Goal: Information Seeking & Learning: Learn about a topic

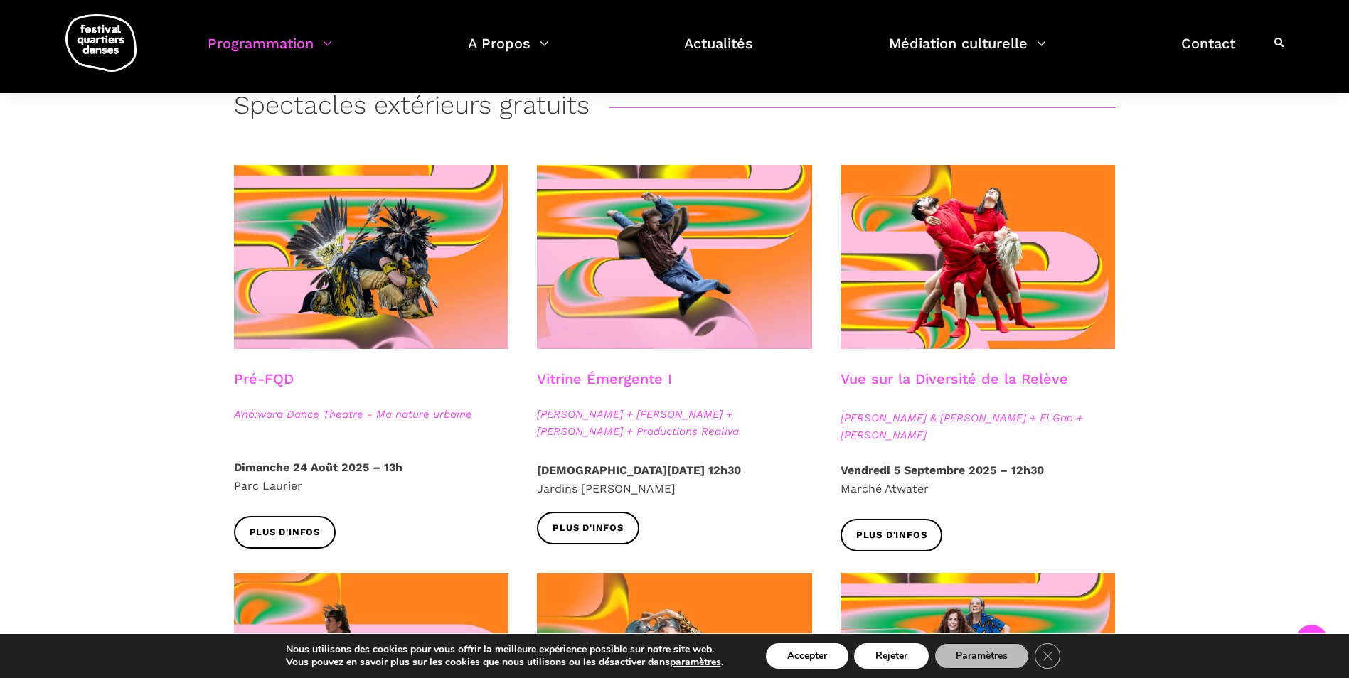
scroll to position [284, 0]
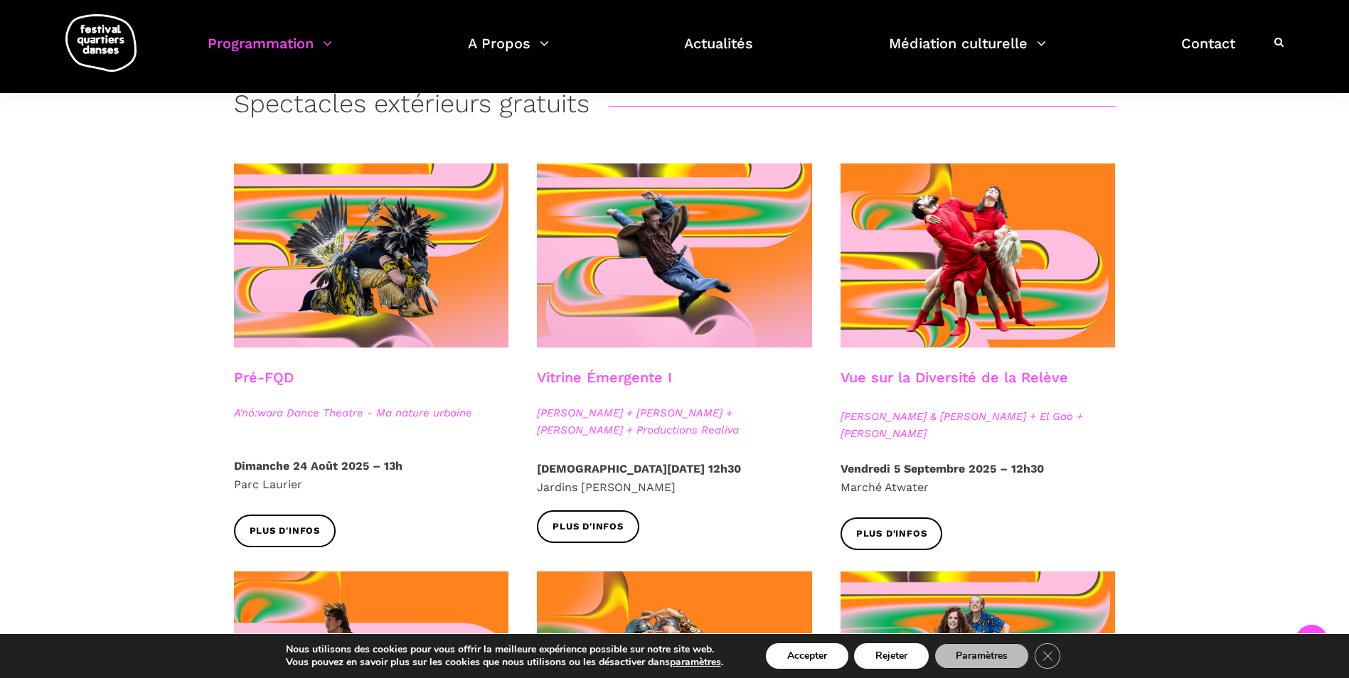
drag, startPoint x: 580, startPoint y: 523, endPoint x: 638, endPoint y: 513, distance: 58.5
click at [581, 523] on span "Plus d'infos" at bounding box center [588, 527] width 71 height 15
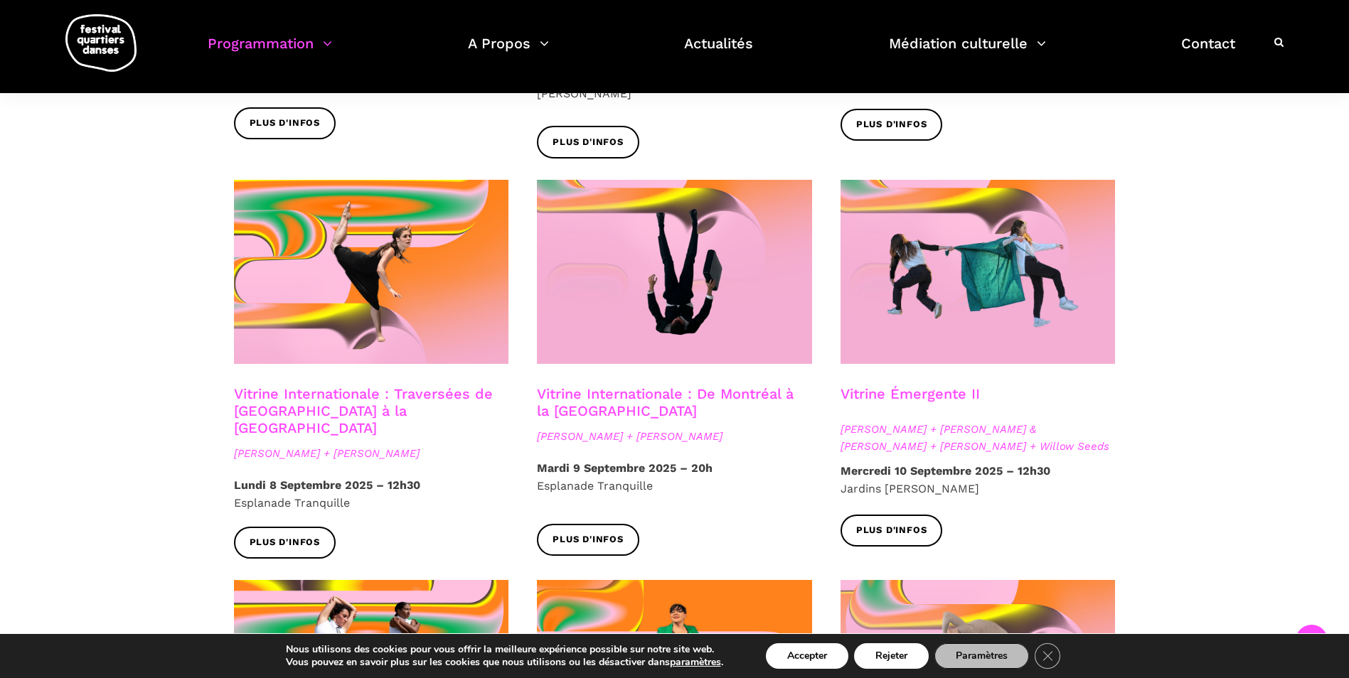
scroll to position [1138, 0]
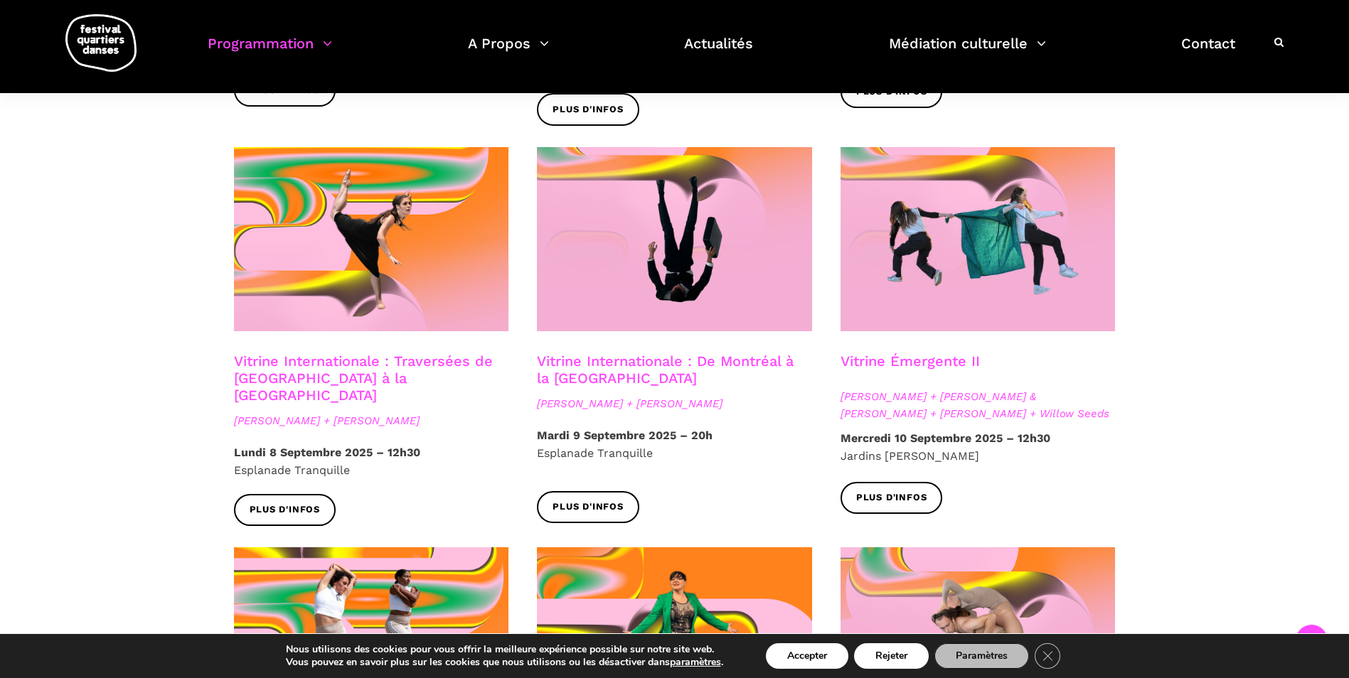
click at [597, 500] on span "Plus d'infos" at bounding box center [588, 507] width 71 height 15
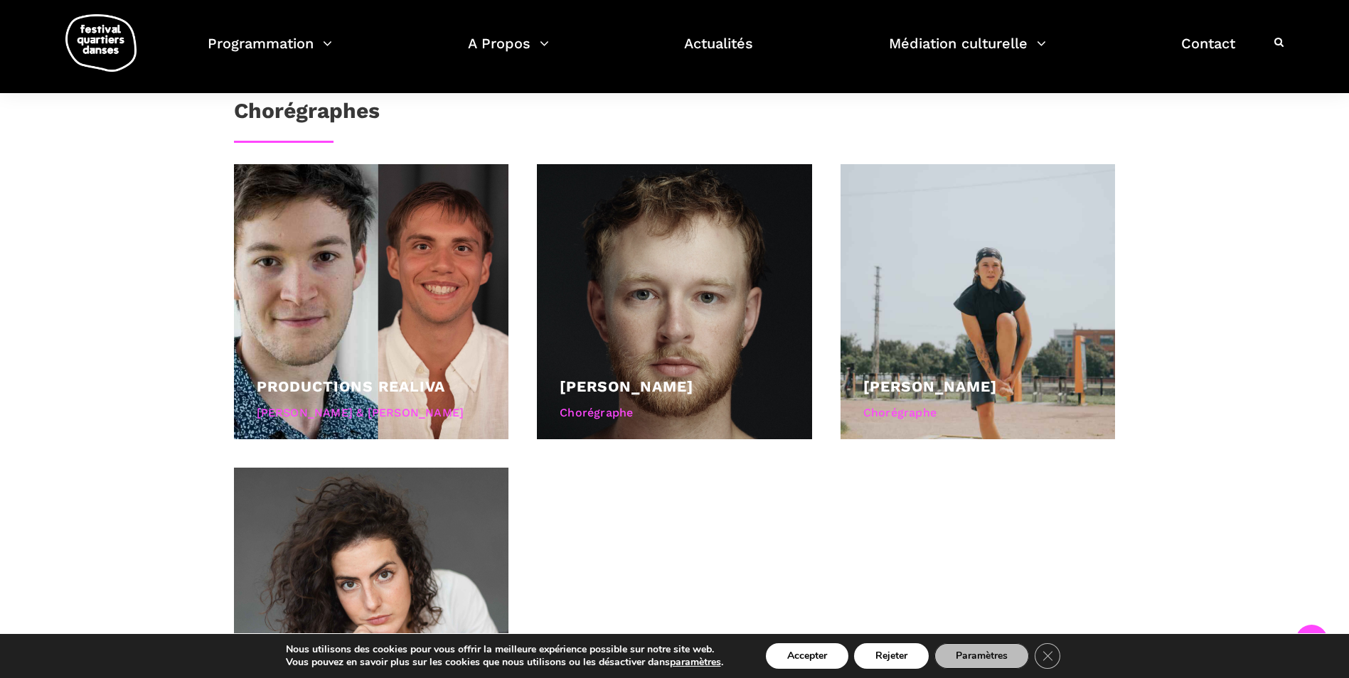
scroll to position [853, 0]
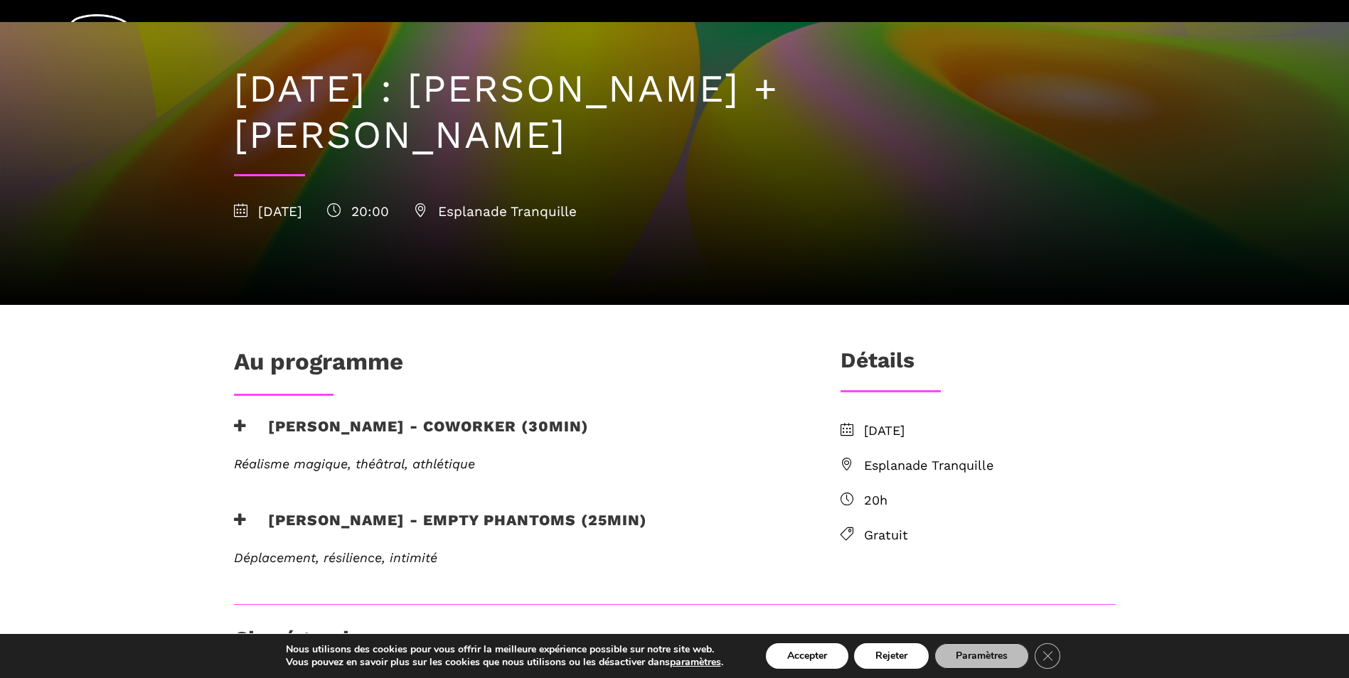
scroll to position [142, 0]
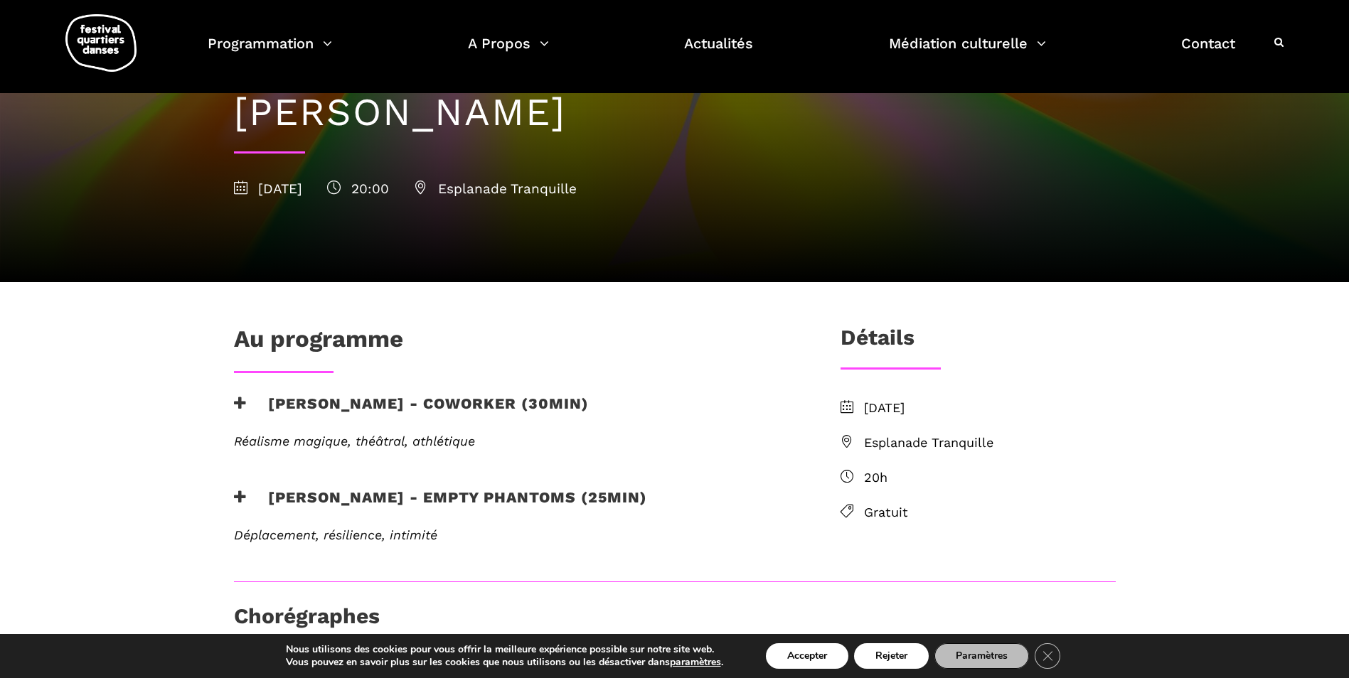
click at [930, 442] on span "Esplanade Tranquille" at bounding box center [990, 443] width 252 height 21
click at [842, 440] on icon at bounding box center [847, 441] width 13 height 13
click at [896, 653] on button "Rejeter" at bounding box center [891, 657] width 75 height 26
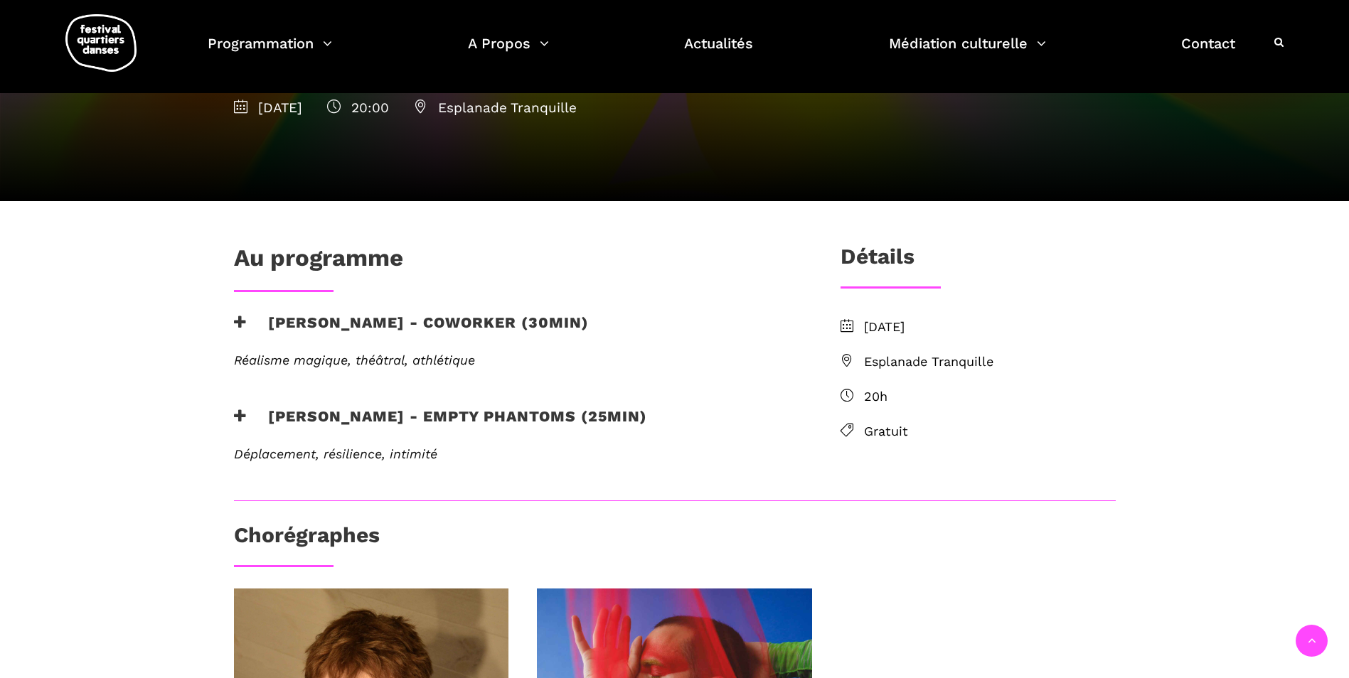
scroll to position [213, 0]
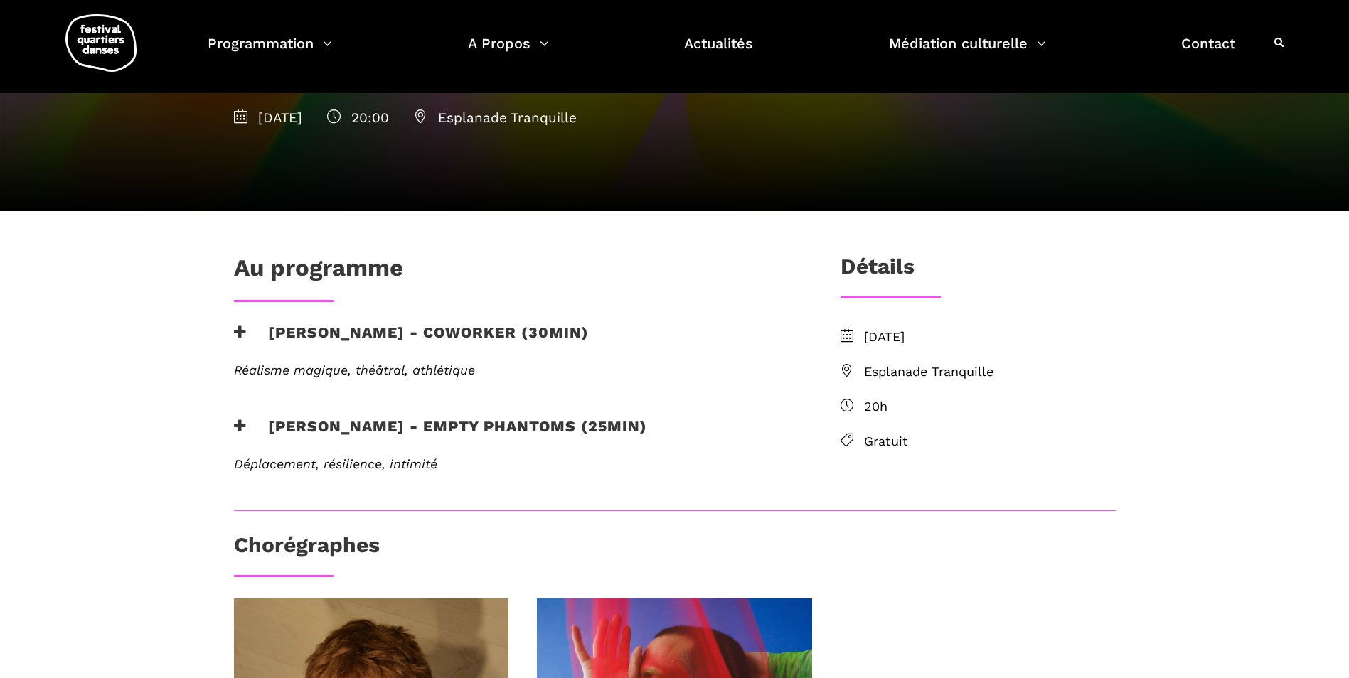
click at [904, 365] on span "Esplanade Tranquille" at bounding box center [990, 372] width 252 height 21
click at [845, 365] on icon at bounding box center [847, 370] width 13 height 13
click at [973, 365] on span "Esplanade Tranquille" at bounding box center [990, 372] width 252 height 21
click at [566, 117] on span "Esplanade Tranquille" at bounding box center [495, 118] width 163 height 16
click at [427, 113] on icon at bounding box center [421, 117] width 14 height 14
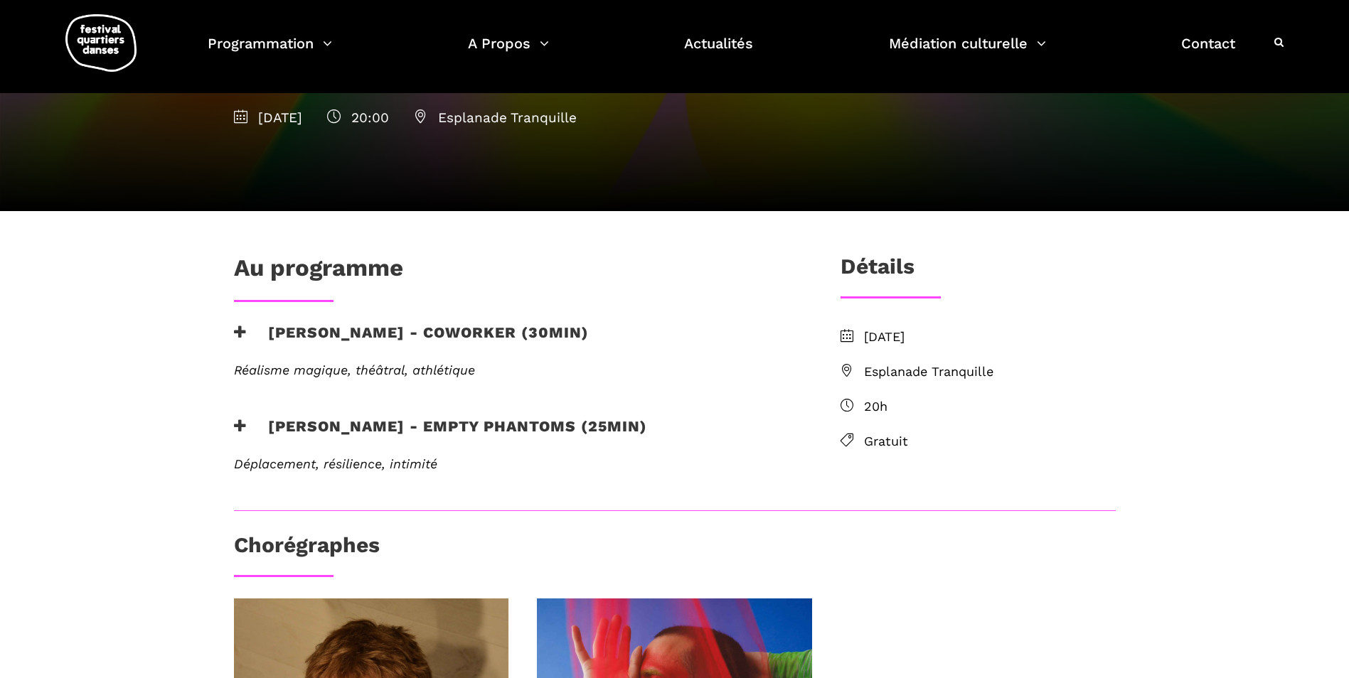
click at [427, 114] on icon at bounding box center [421, 117] width 14 height 14
drag, startPoint x: 491, startPoint y: 114, endPoint x: 600, endPoint y: 119, distance: 109.6
click at [577, 119] on span "Esplanade Tranquille" at bounding box center [495, 118] width 163 height 16
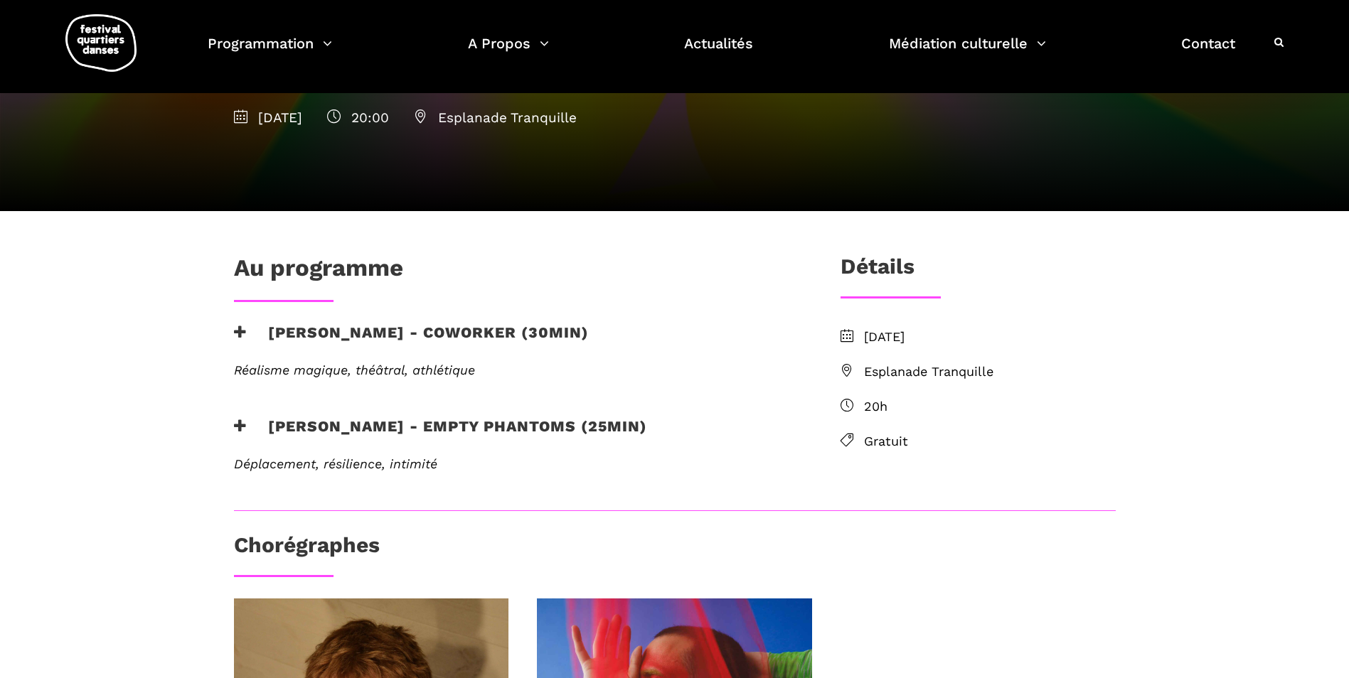
click at [731, 314] on div "Au programme Nicholas Bellefleur - coworker (30min) Réalisme magique, théâtral,…" at bounding box center [514, 382] width 589 height 257
